Goal: Information Seeking & Learning: Compare options

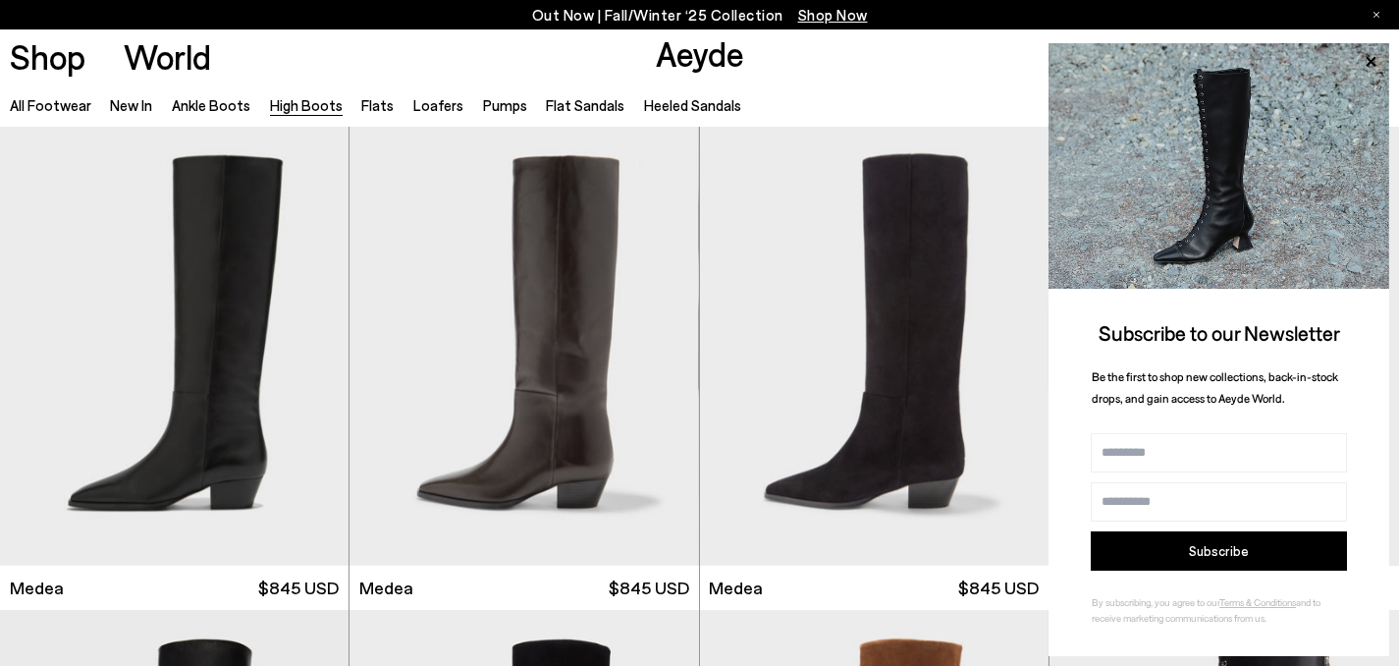
scroll to position [2910, 0]
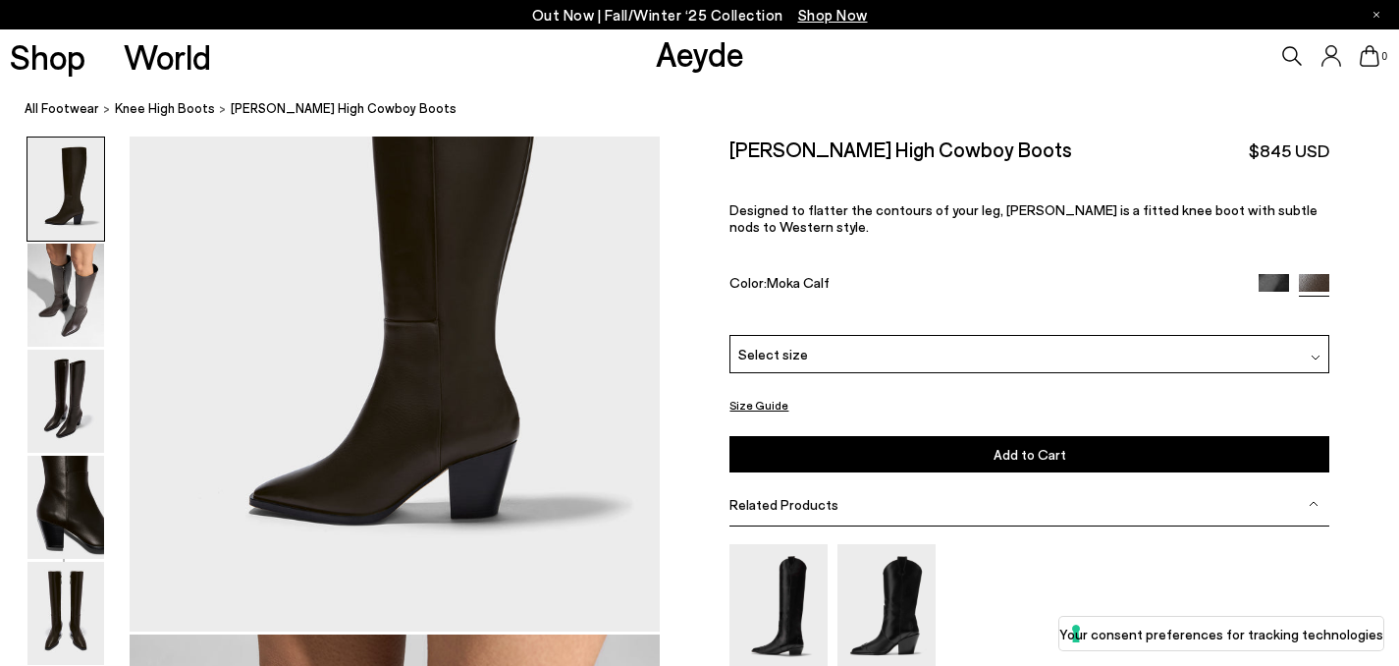
scroll to position [338, 0]
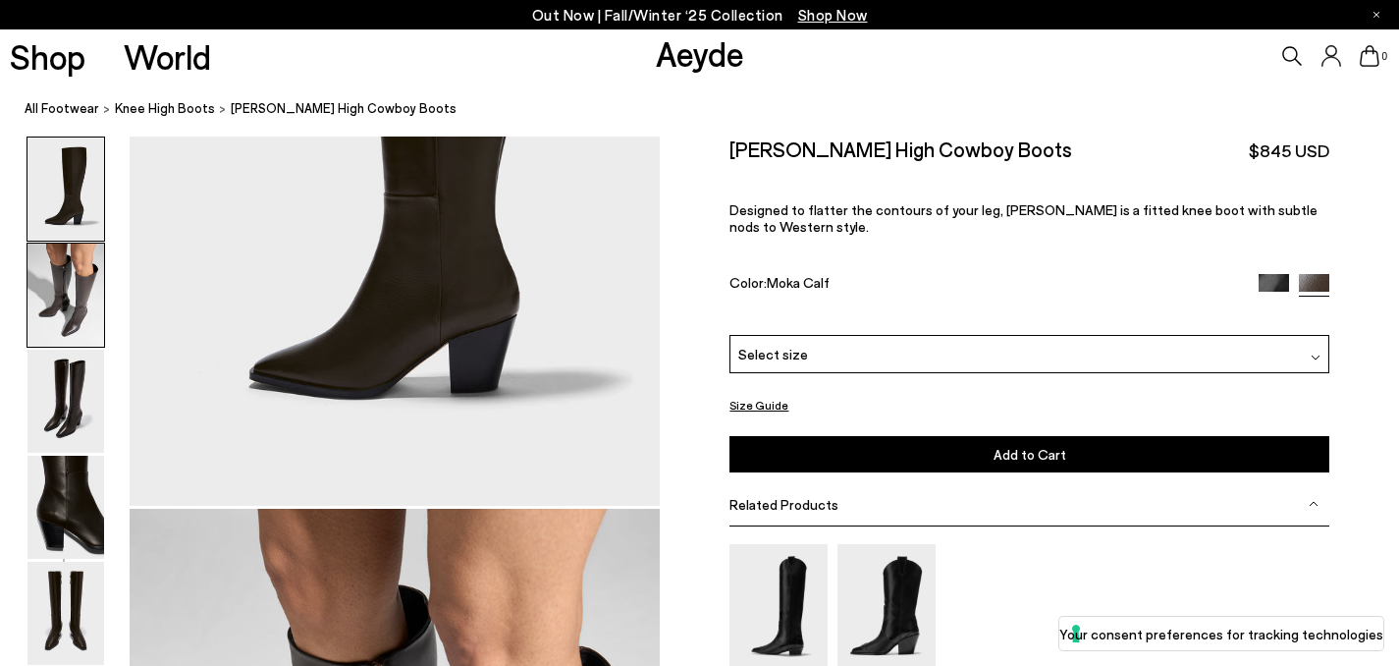
click at [69, 297] on img at bounding box center [65, 294] width 77 height 103
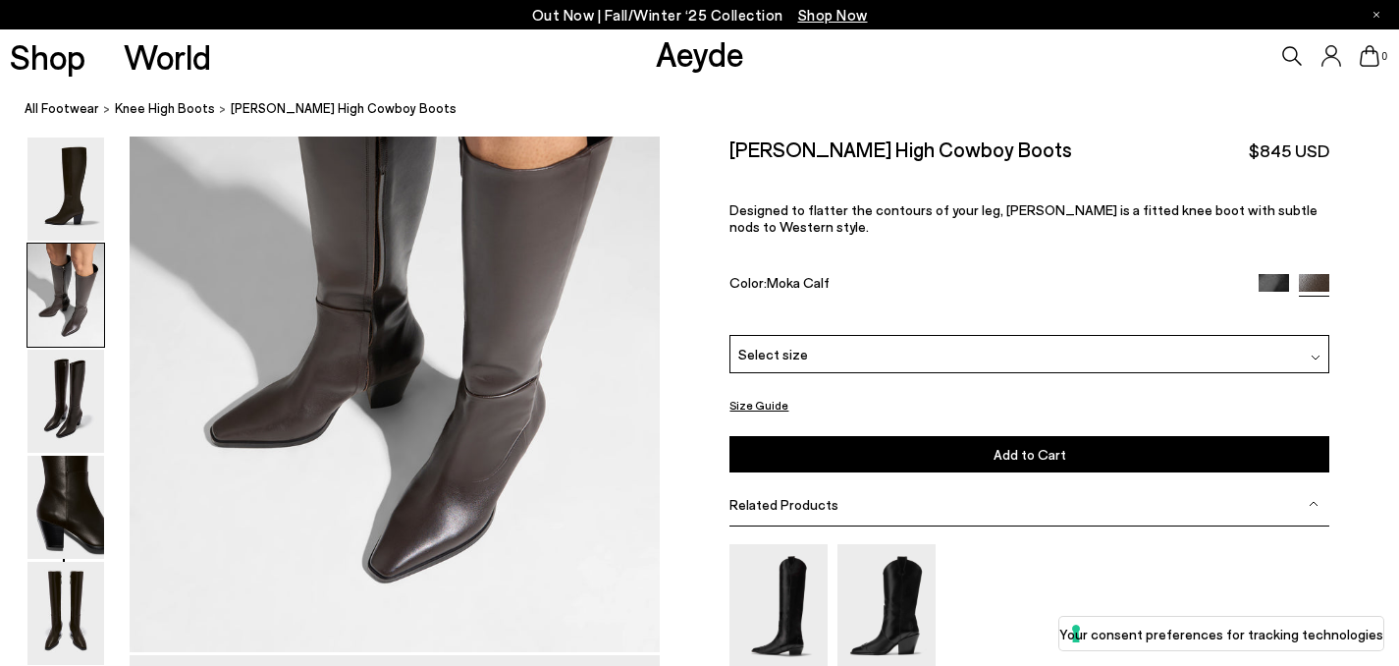
scroll to position [936, 0]
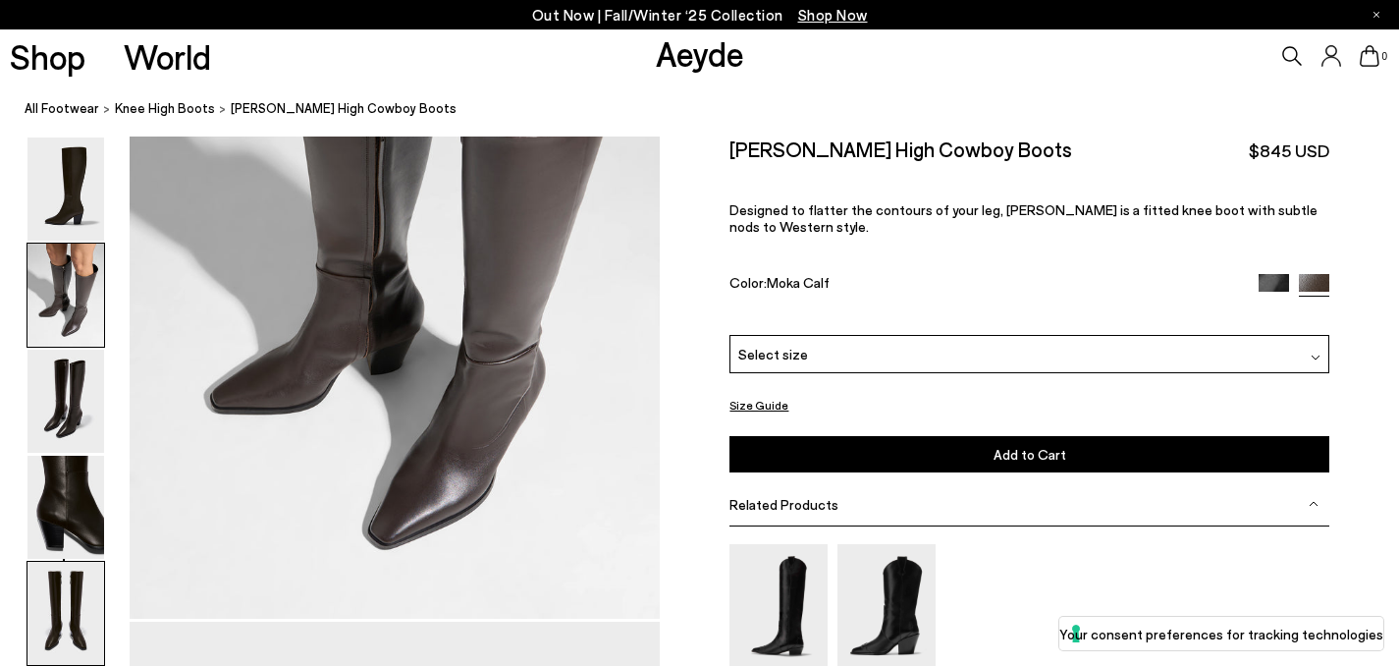
click at [74, 589] on img at bounding box center [65, 613] width 77 height 103
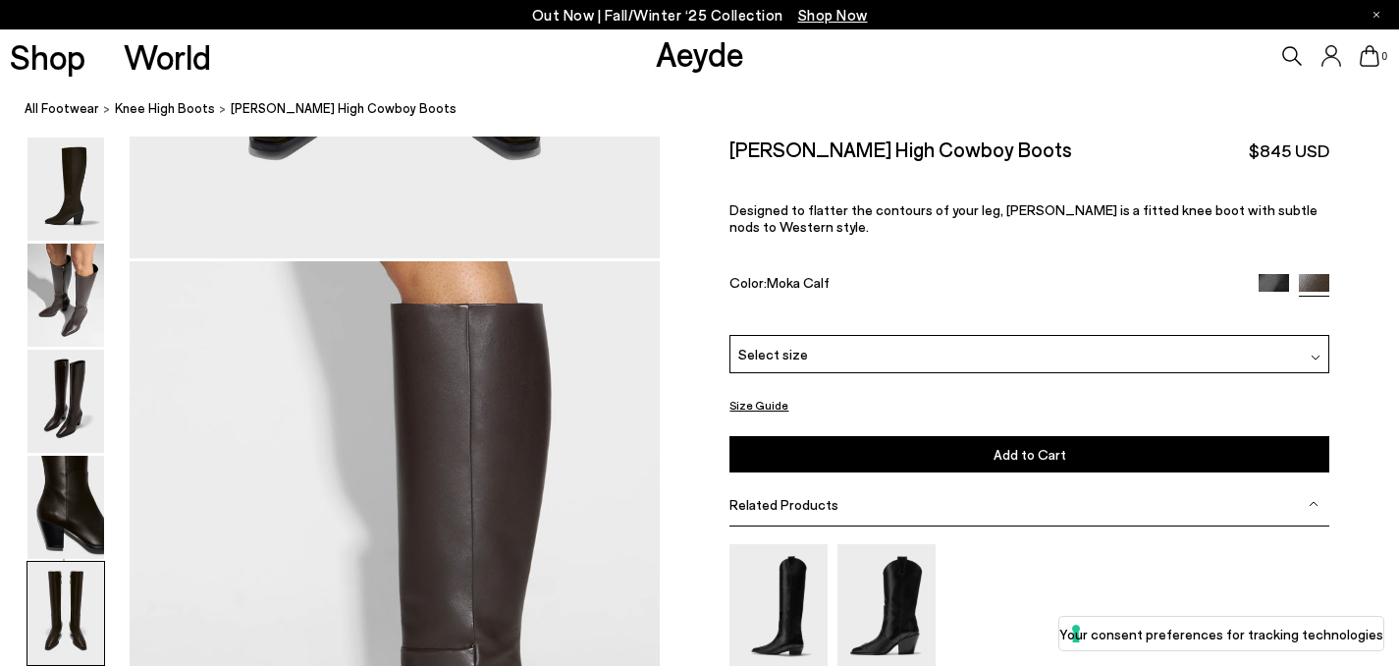
scroll to position [3422, 0]
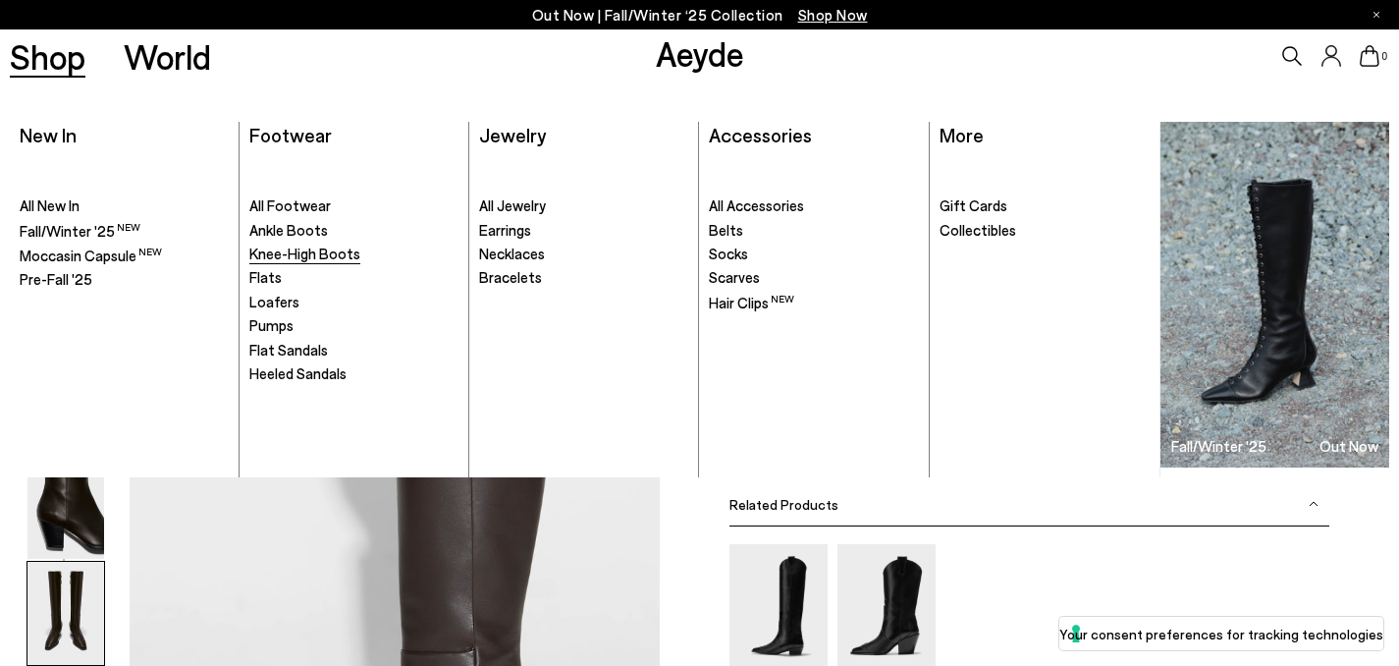
click at [306, 251] on span "Knee-High Boots" at bounding box center [304, 253] width 111 height 18
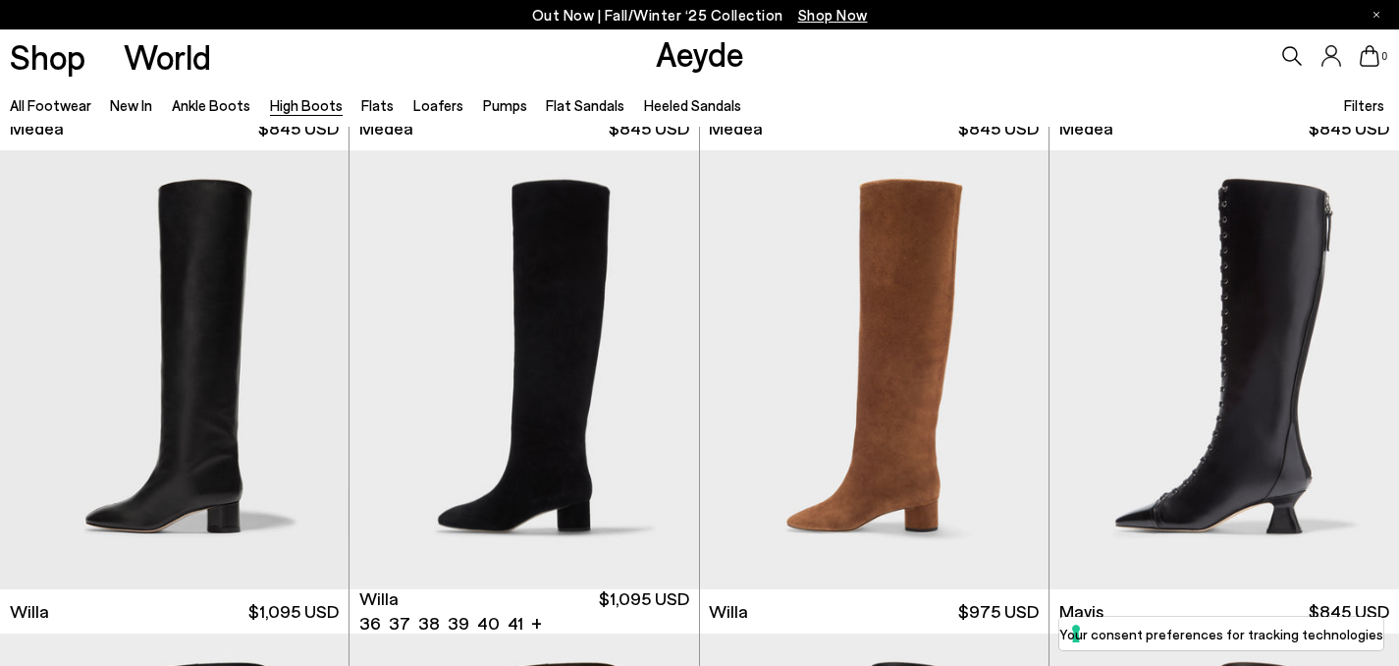
scroll to position [423, 0]
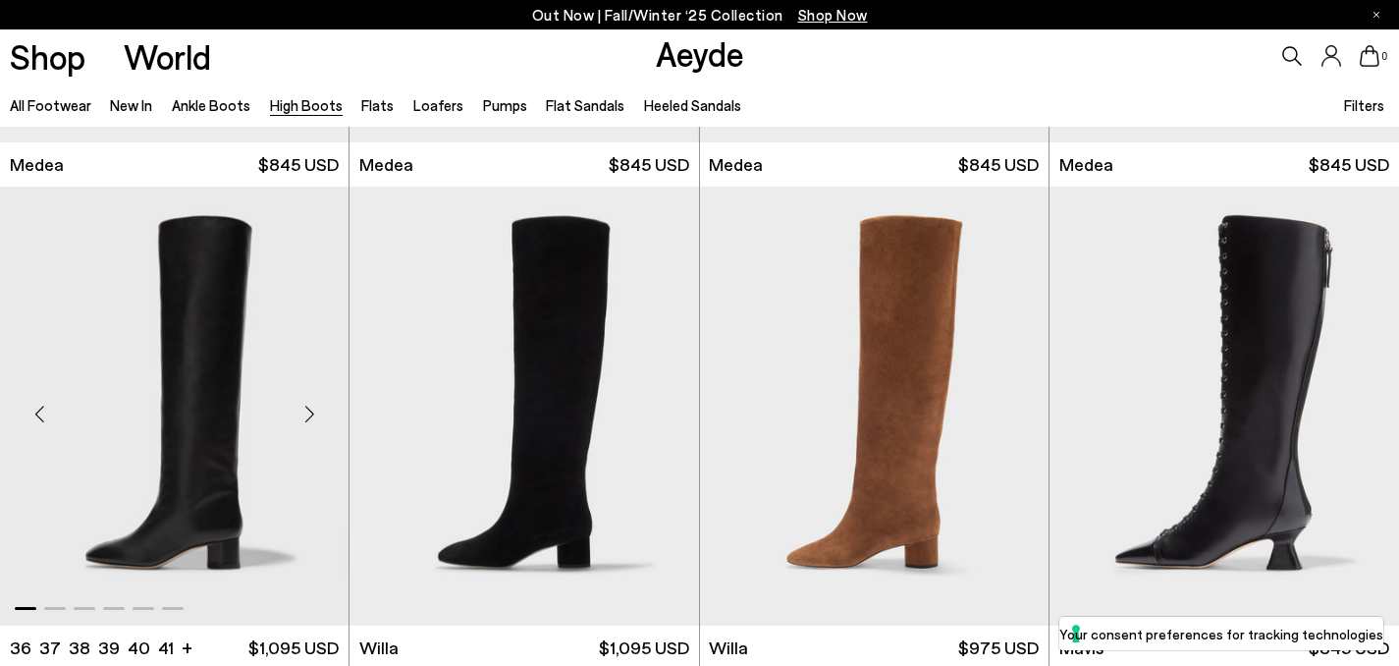
click at [305, 408] on div "Next slide" at bounding box center [309, 413] width 59 height 59
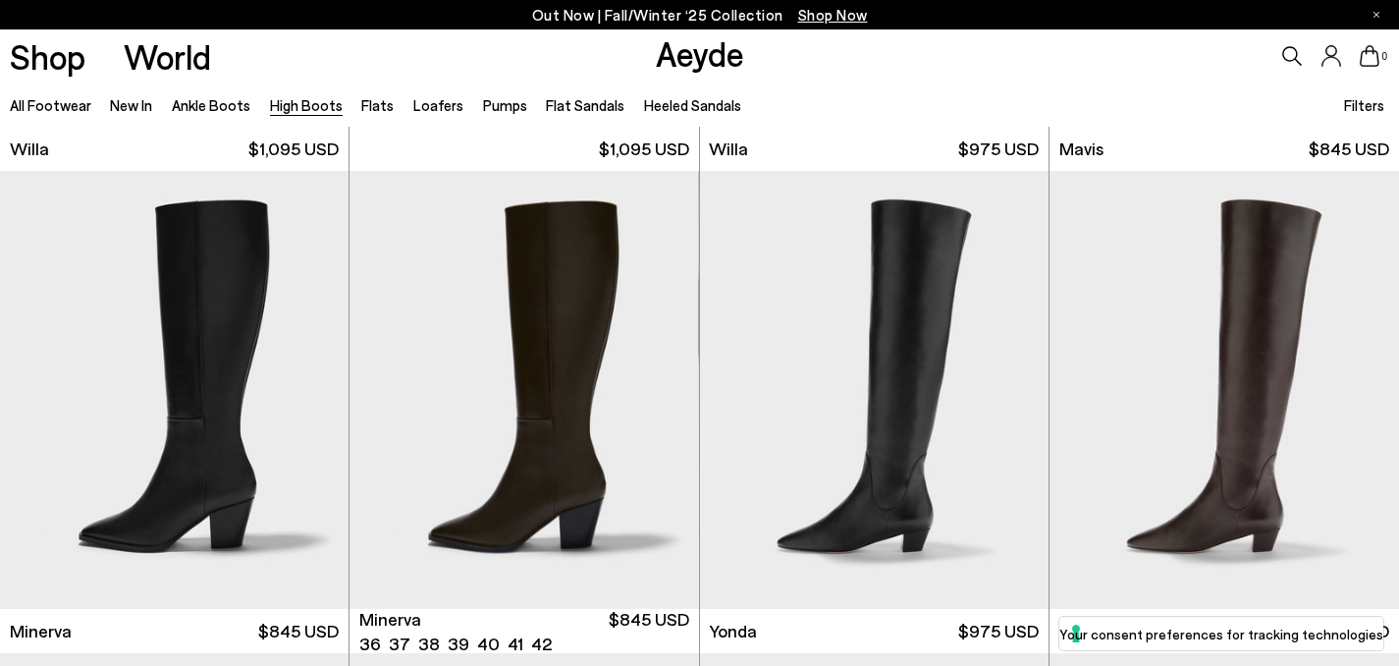
scroll to position [937, 0]
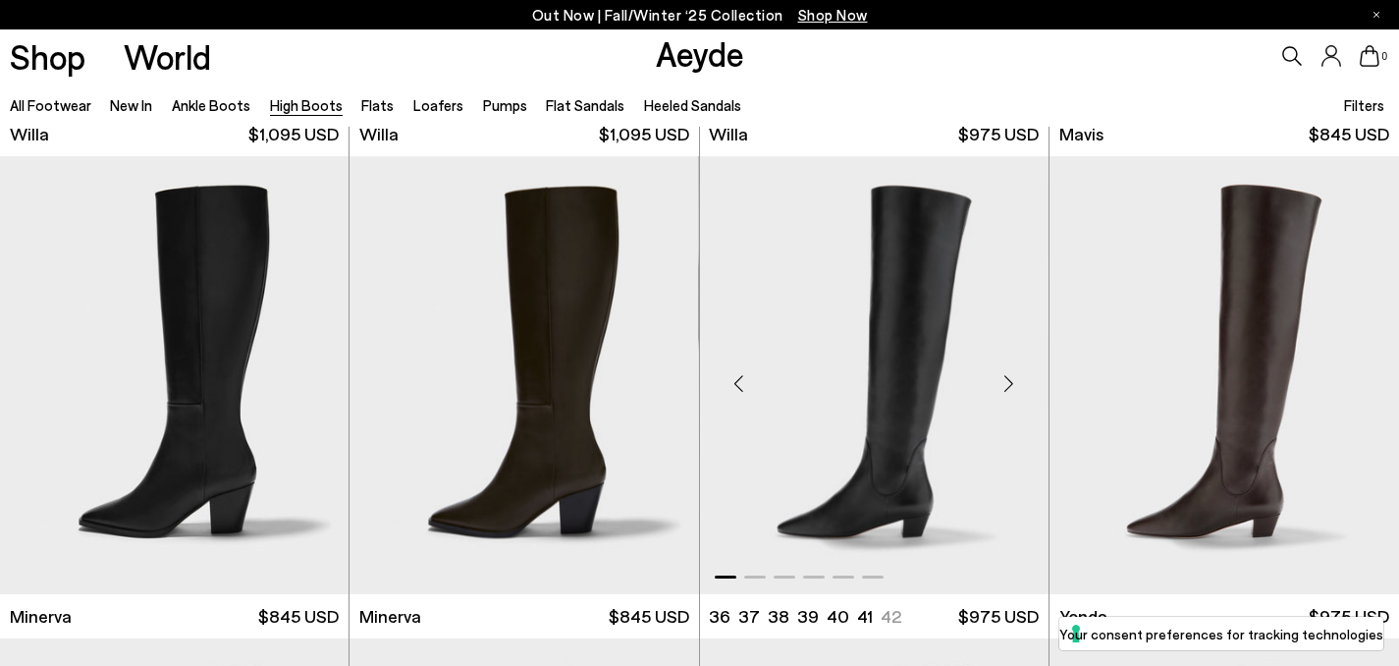
click at [1008, 393] on div "Next slide" at bounding box center [1009, 382] width 59 height 59
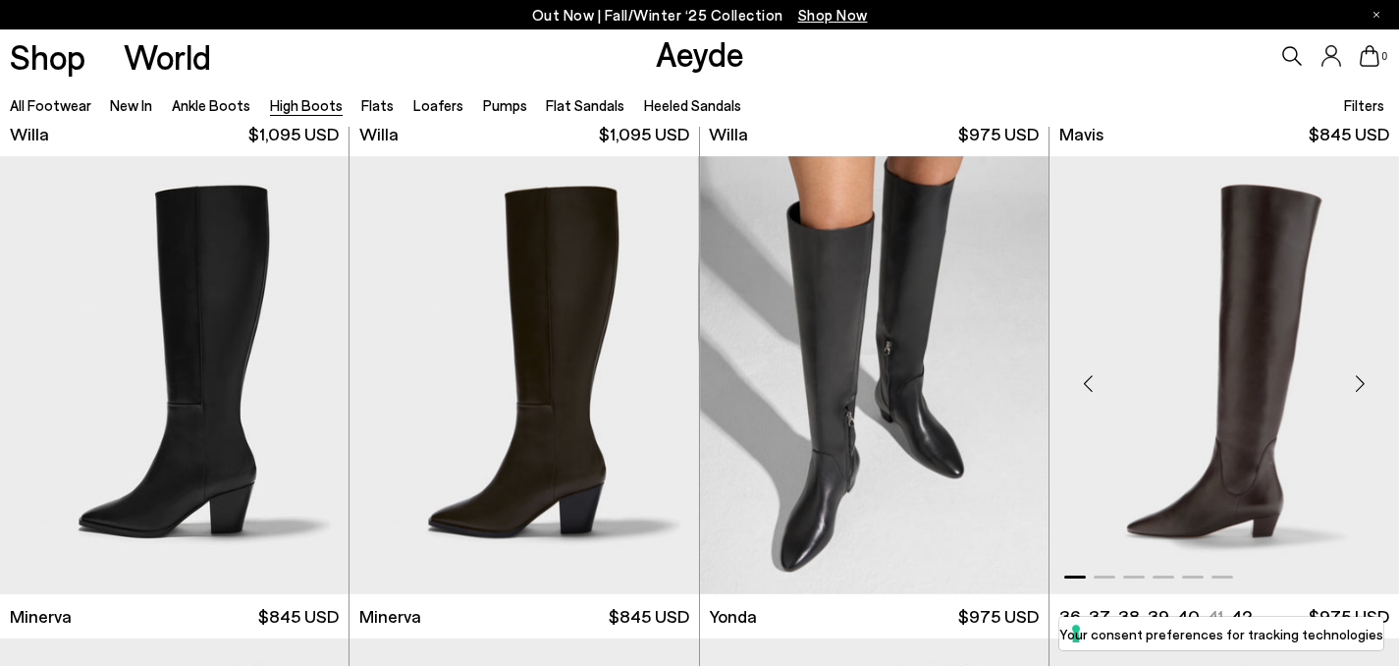
click at [1273, 386] on img "1 / 6" at bounding box center [1223, 375] width 349 height 439
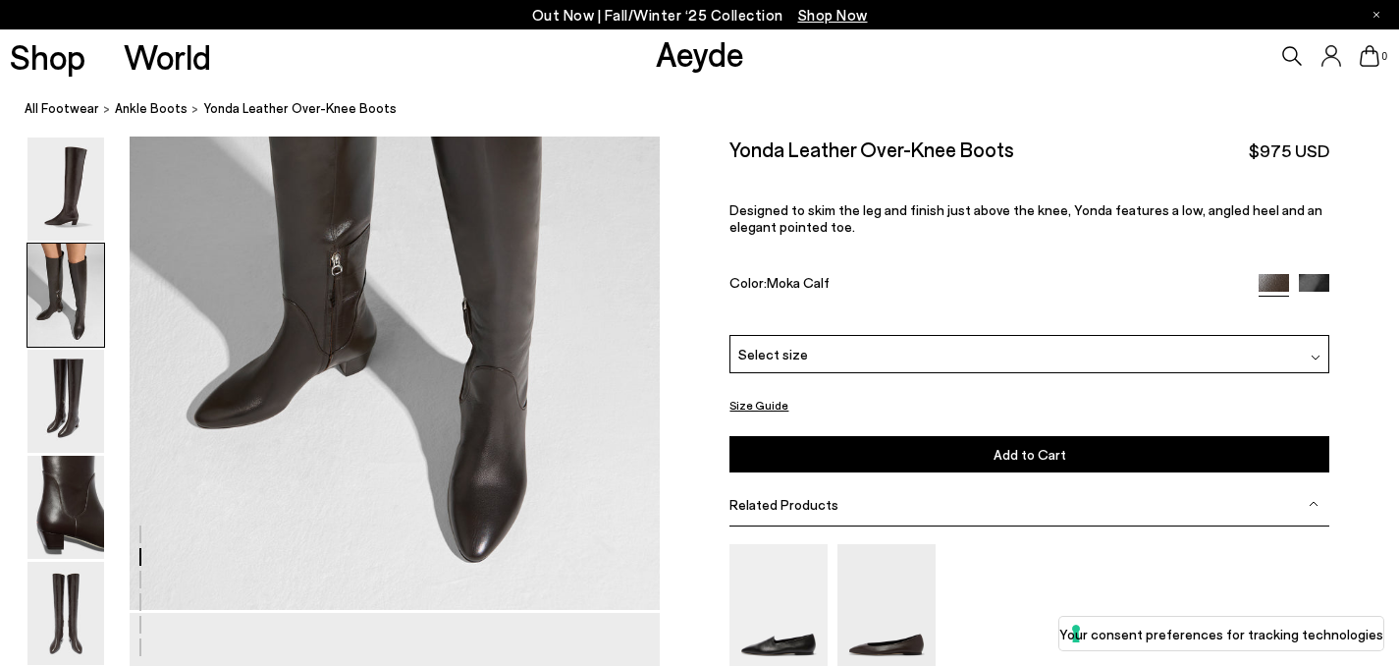
scroll to position [986, 0]
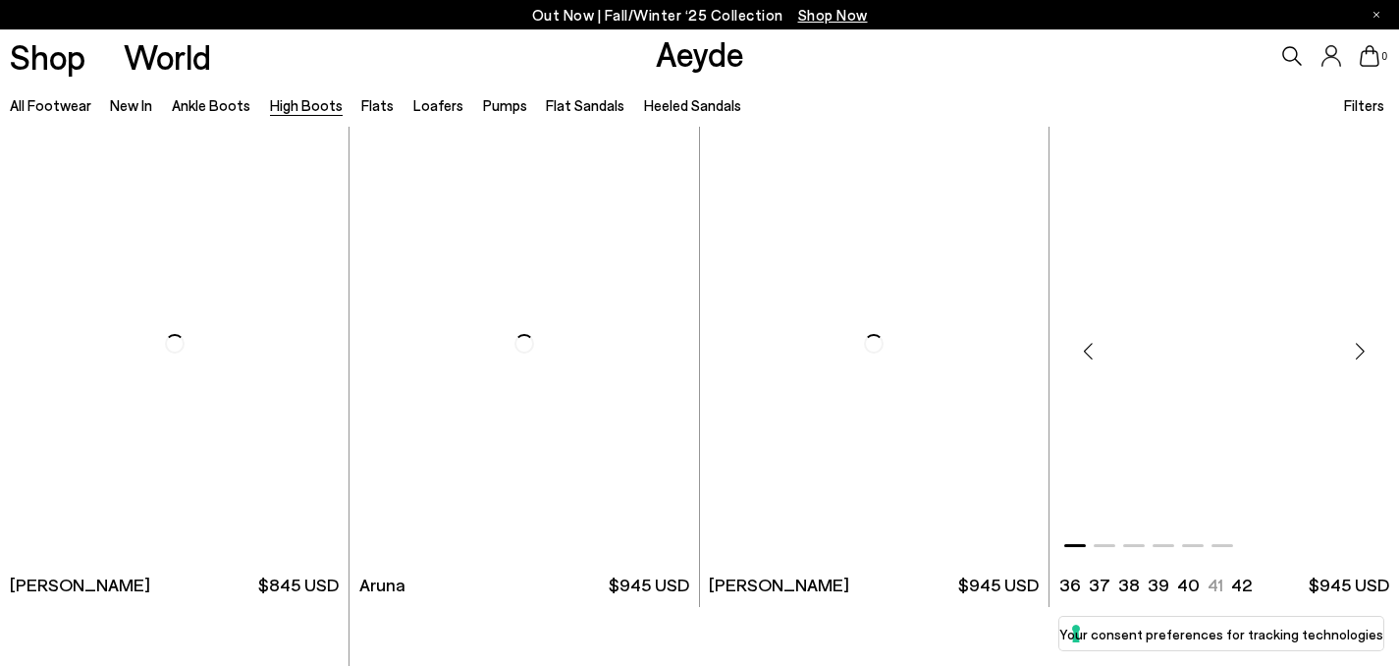
scroll to position [4339, 0]
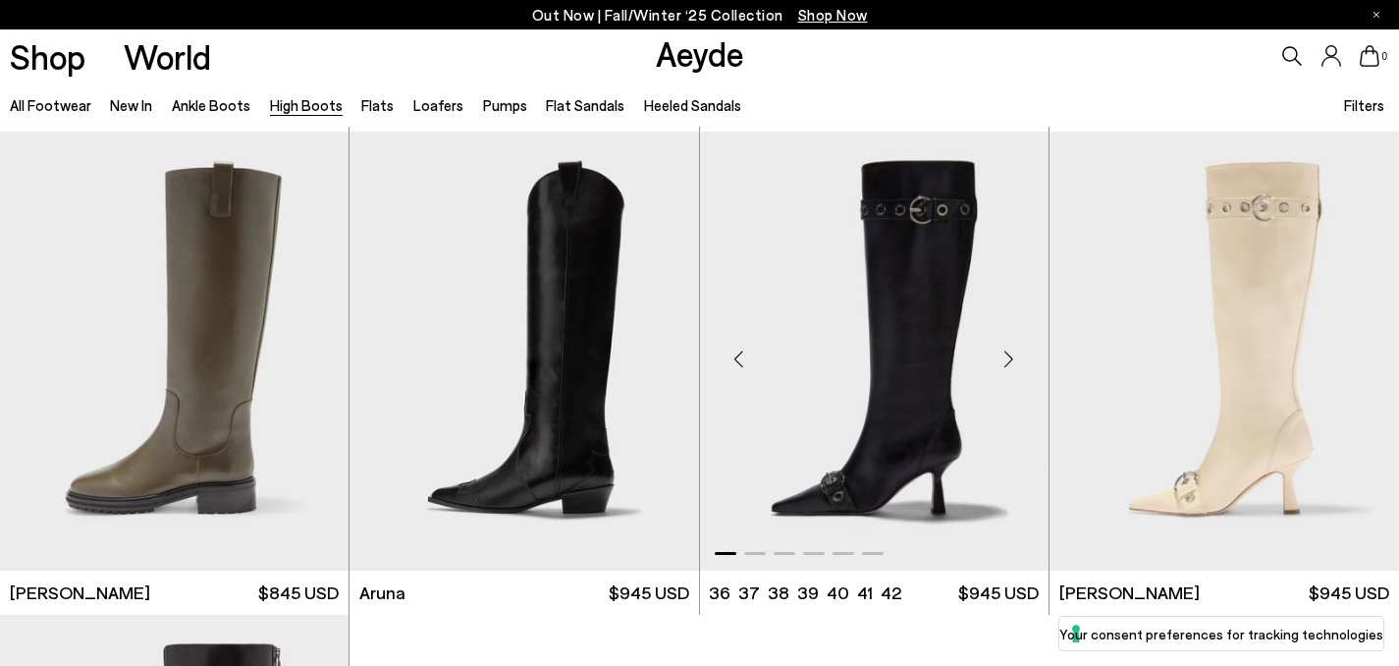
click at [1015, 361] on div "Next slide" at bounding box center [1009, 359] width 59 height 59
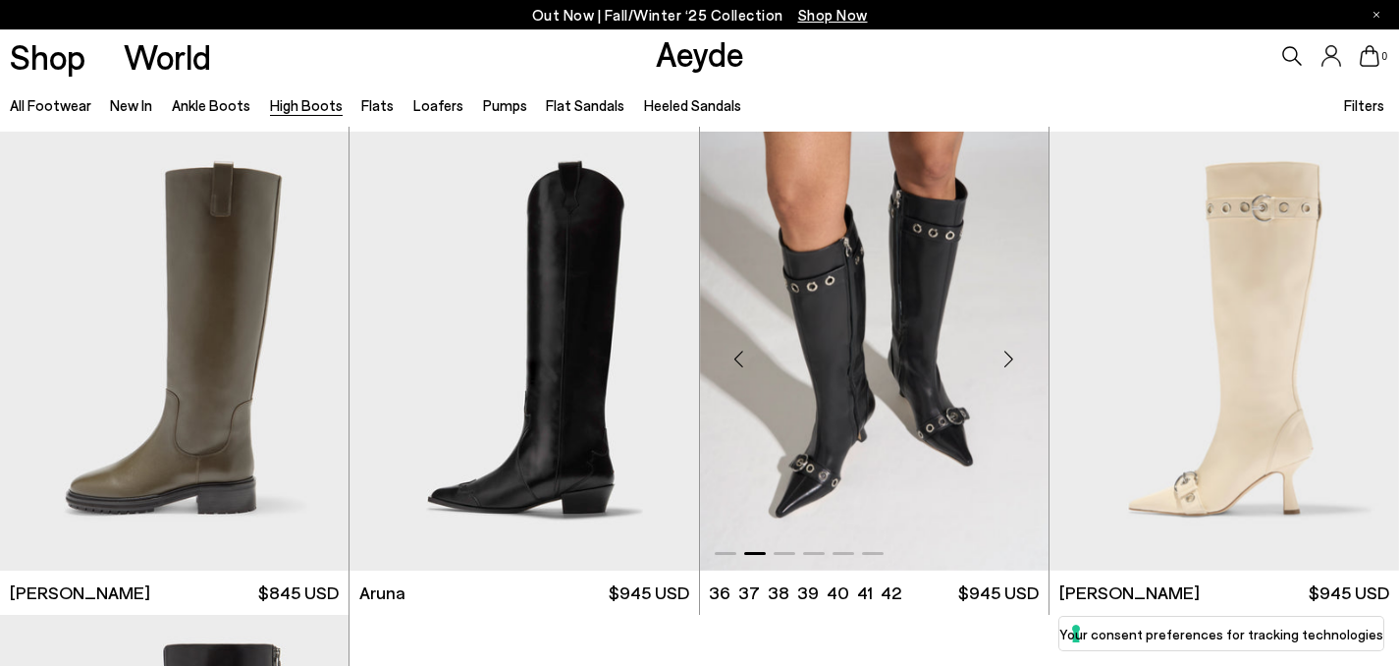
click at [1015, 361] on div "Next slide" at bounding box center [1009, 359] width 59 height 59
